Goal: Information Seeking & Learning: Learn about a topic

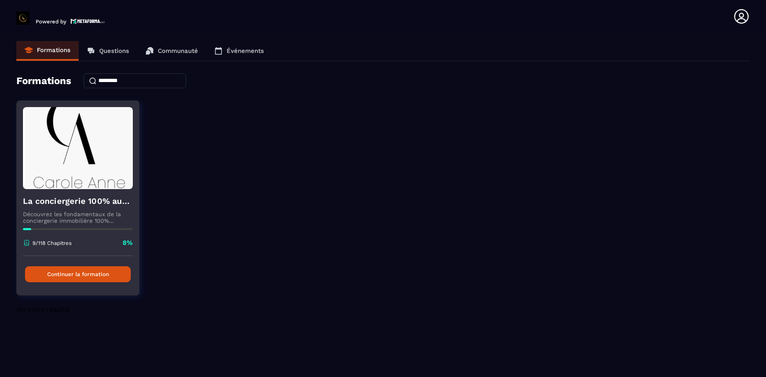
click at [113, 270] on button "Continuer la formation" at bounding box center [78, 274] width 106 height 16
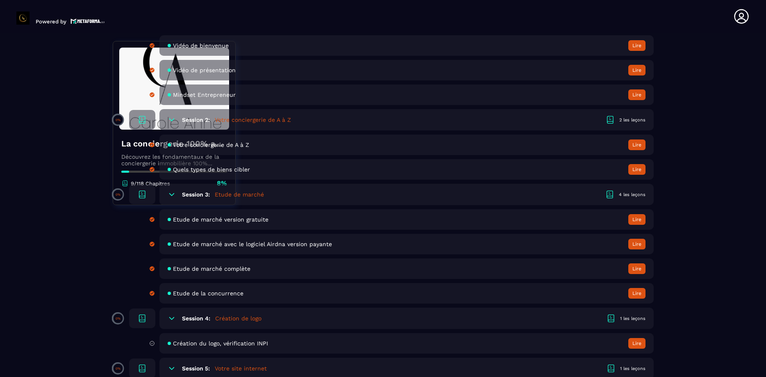
scroll to position [327, 0]
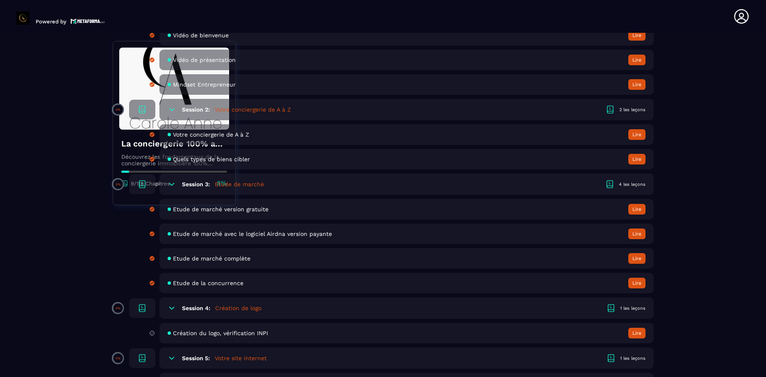
click at [242, 306] on h5 "Création de logo" at bounding box center [238, 308] width 46 height 8
click at [240, 334] on span "Création du logo, vérification INPI" at bounding box center [220, 332] width 95 height 7
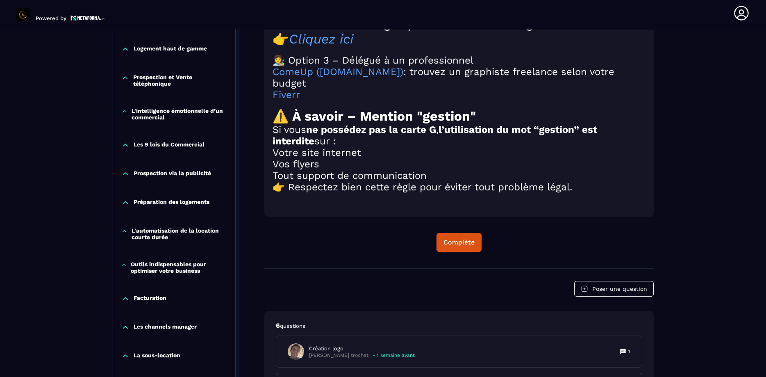
scroll to position [973, 0]
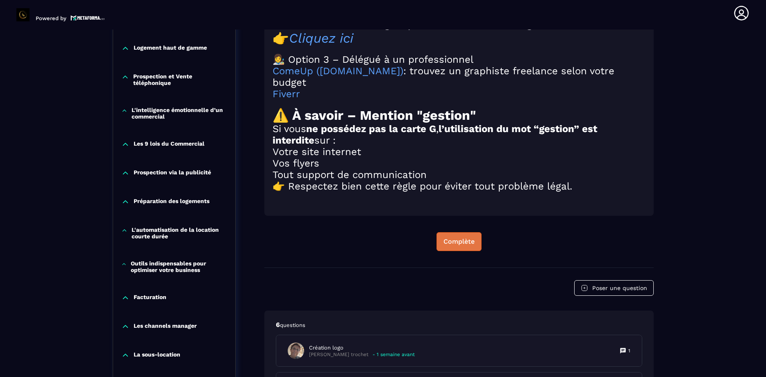
click at [458, 237] on div "Complète" at bounding box center [458, 241] width 31 height 8
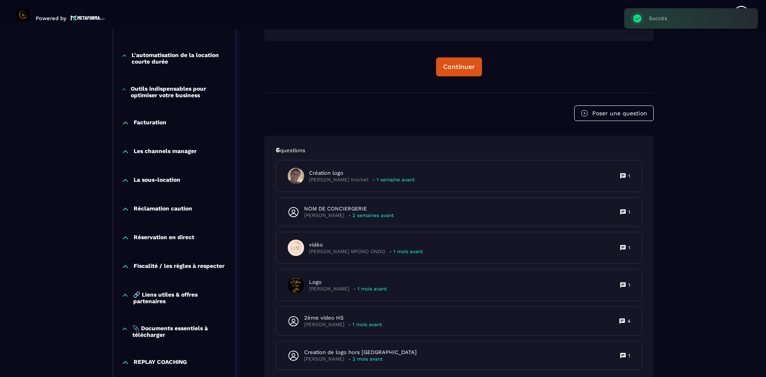
scroll to position [1149, 0]
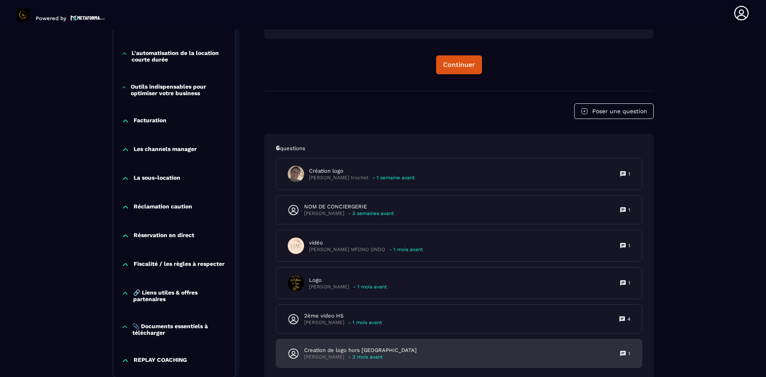
click at [339, 339] on div "Creation de logo hors [GEOGRAPHIC_DATA] [PERSON_NAME] - 2 mois avant 1" at bounding box center [458, 353] width 365 height 28
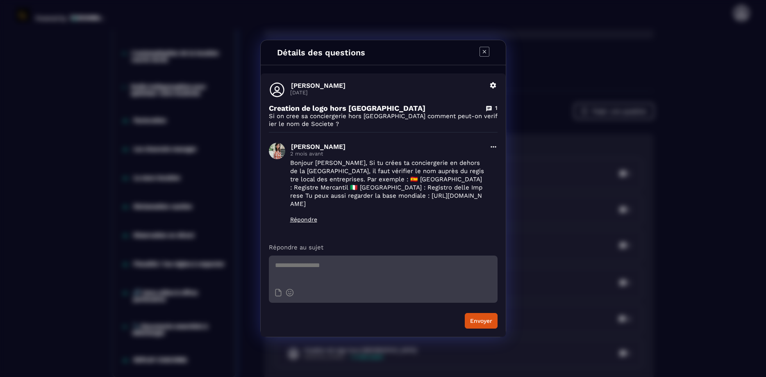
click at [480, 54] on icon "Modal window" at bounding box center [484, 52] width 10 height 10
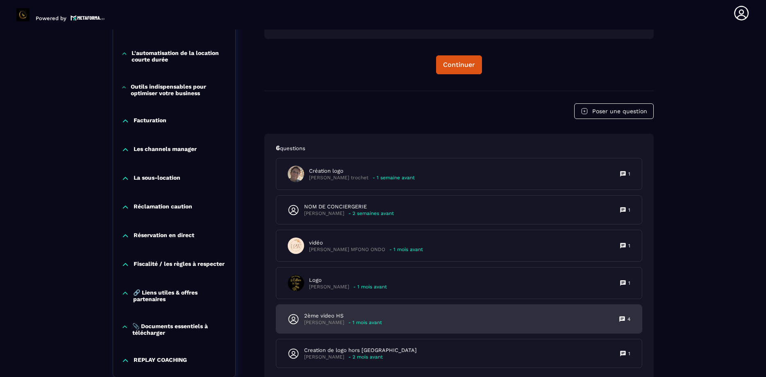
click at [336, 304] on div "2ème video HS [PERSON_NAME] - 1 mois avant 4" at bounding box center [458, 318] width 365 height 28
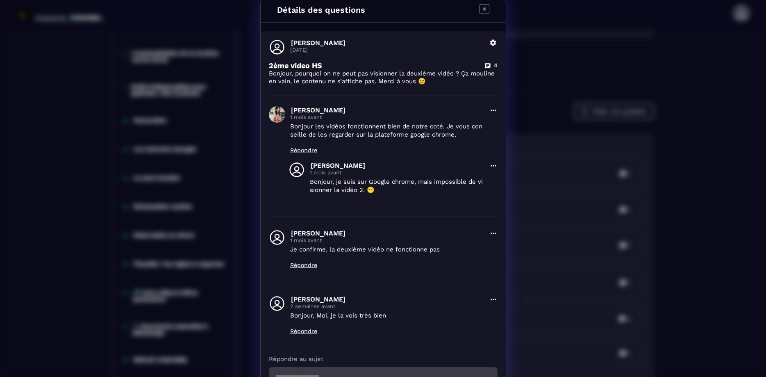
scroll to position [0, 0]
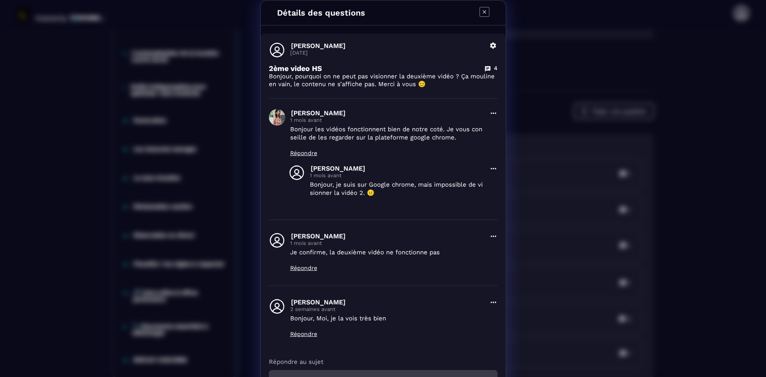
click at [485, 10] on icon "Modal window" at bounding box center [484, 12] width 10 height 10
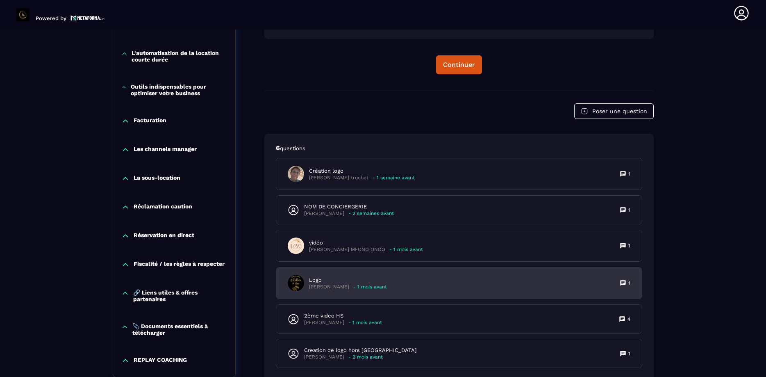
click at [346, 274] on div "Logo [PERSON_NAME] - 1 mois avant" at bounding box center [337, 282] width 99 height 16
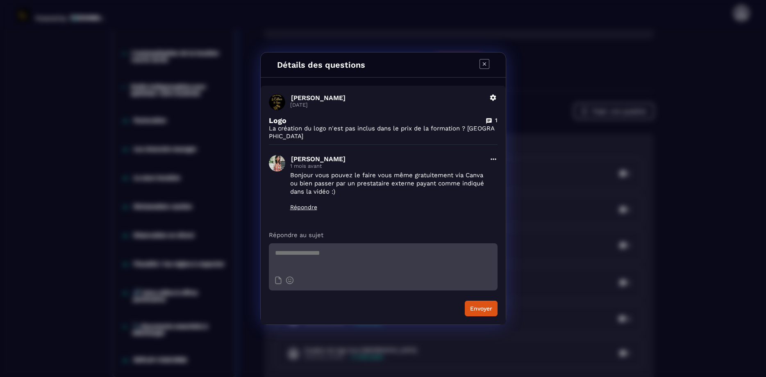
click at [483, 67] on icon "Modal window" at bounding box center [484, 64] width 10 height 10
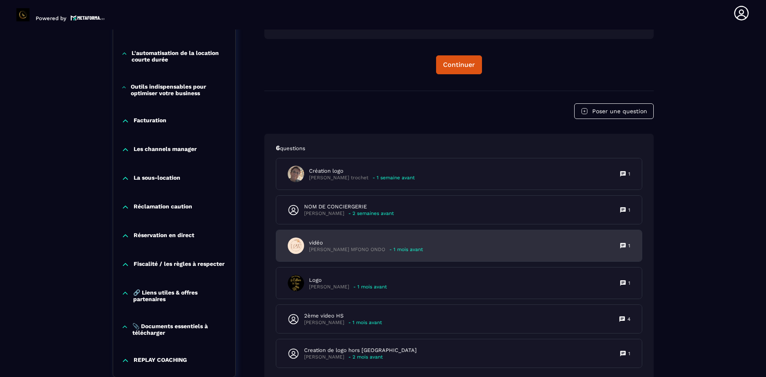
click at [360, 230] on div "vidéo [PERSON_NAME] MFONO ONDO - 1 mois avant 1" at bounding box center [458, 245] width 365 height 31
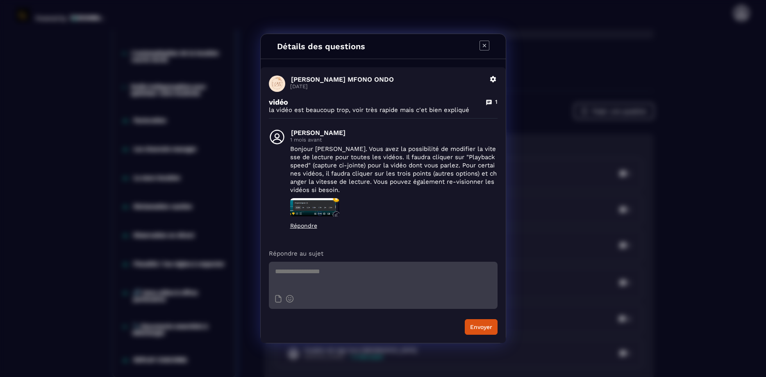
click at [313, 206] on img "Modal window" at bounding box center [314, 207] width 49 height 19
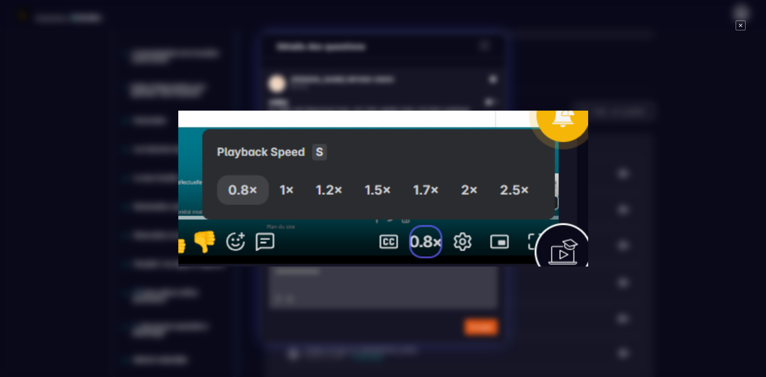
click at [70, 98] on div "Modal window" at bounding box center [383, 188] width 766 height 377
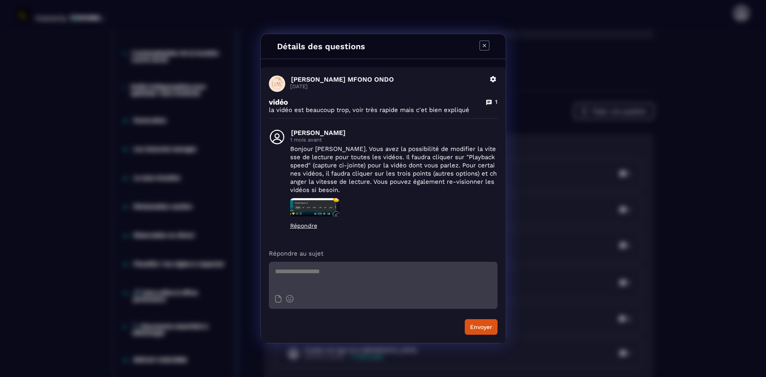
click at [485, 45] on icon "Modal window" at bounding box center [484, 46] width 10 height 10
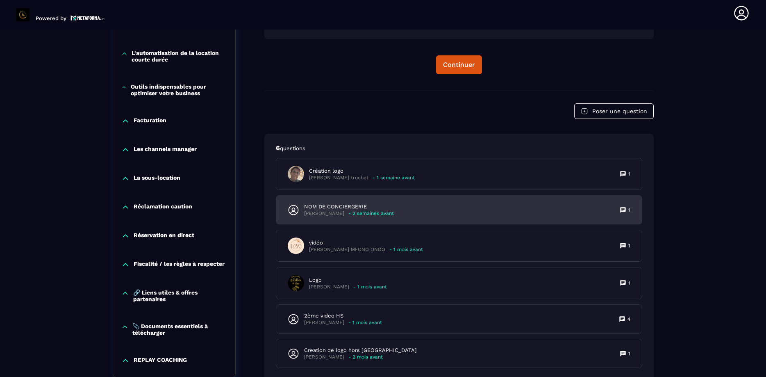
click at [342, 203] on p "NOM DE CONCIERGERIE" at bounding box center [349, 206] width 90 height 7
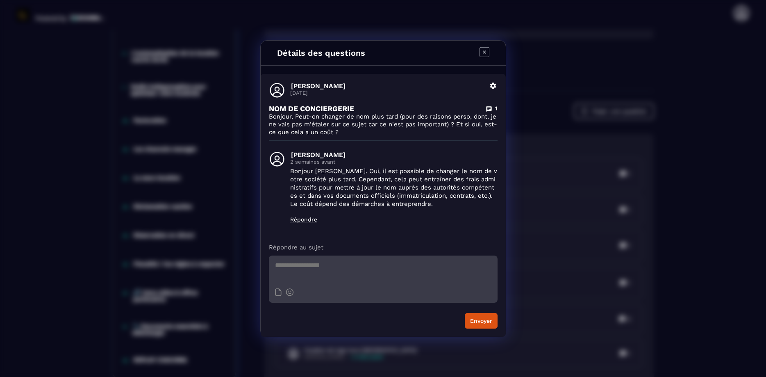
click at [481, 51] on icon "Modal window" at bounding box center [484, 52] width 10 height 10
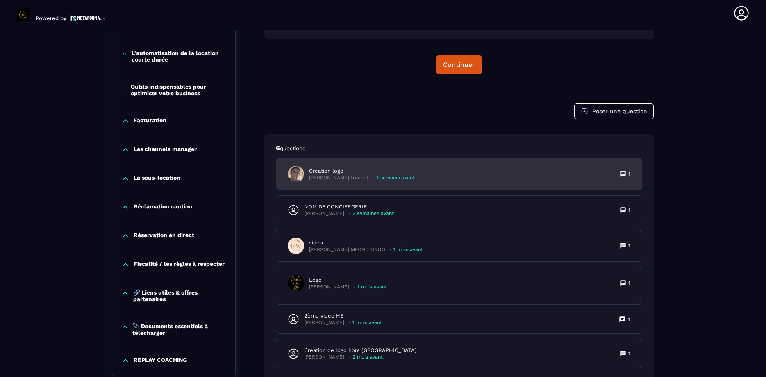
click at [351, 167] on p "Création logo" at bounding box center [362, 170] width 106 height 7
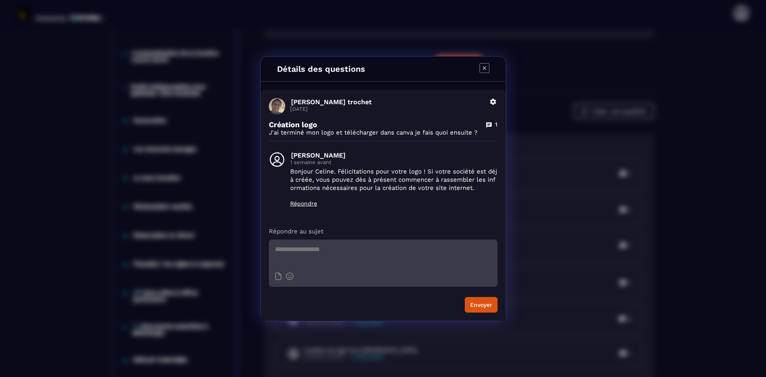
click at [482, 68] on icon "Modal window" at bounding box center [484, 68] width 10 height 10
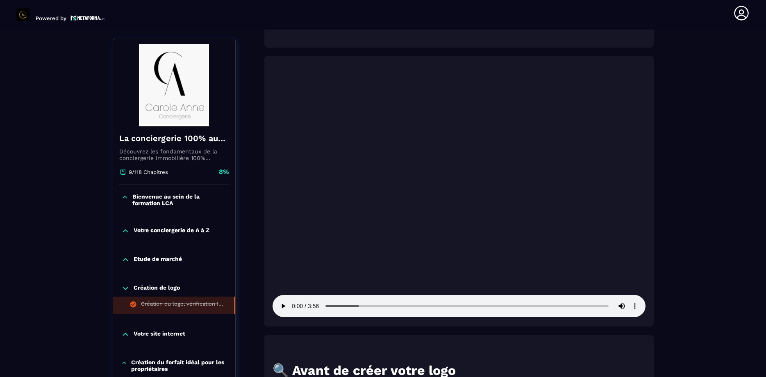
scroll to position [402, 0]
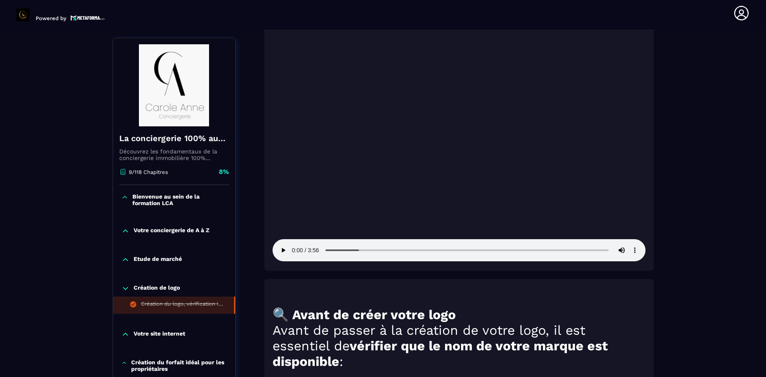
click at [183, 175] on div "9/118 Chapitres 8%" at bounding box center [174, 176] width 110 height 18
click at [183, 130] on div "La conciergerie 100% automatisée Découvrez les fondamentaux de la conciergerie …" at bounding box center [174, 155] width 122 height 59
click at [186, 143] on h4 "La conciergerie 100% automatisée" at bounding box center [174, 137] width 110 height 11
click at [202, 111] on img at bounding box center [174, 85] width 110 height 82
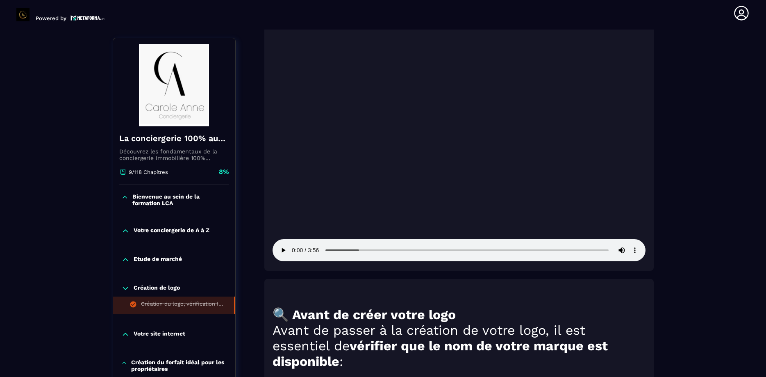
click at [123, 334] on icon at bounding box center [125, 334] width 8 height 8
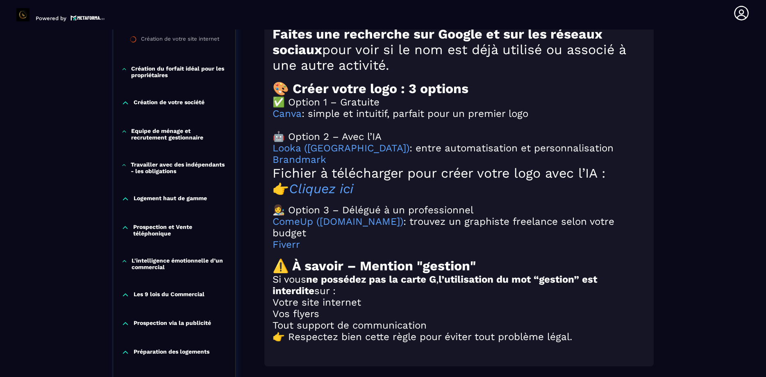
scroll to position [962, 0]
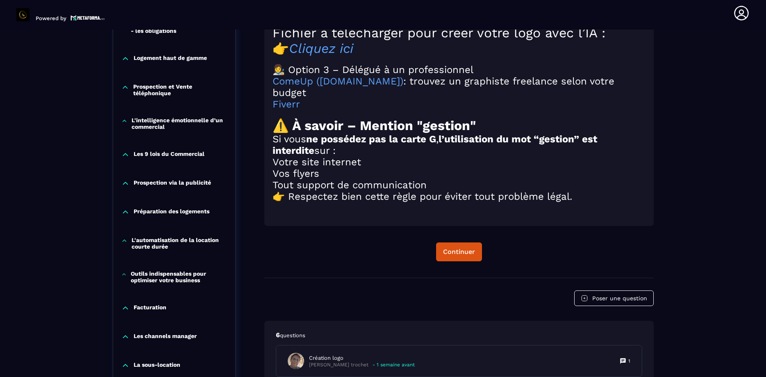
click at [128, 332] on icon at bounding box center [125, 336] width 8 height 8
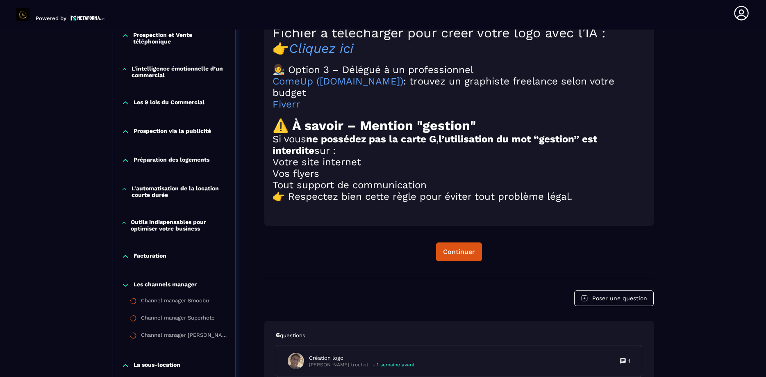
scroll to position [1056, 0]
